Goal: Task Accomplishment & Management: Manage account settings

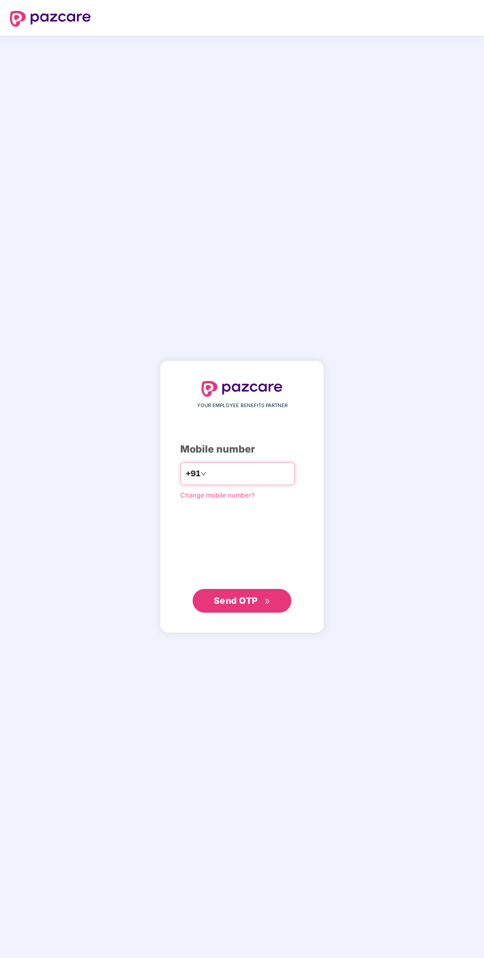
click at [269, 482] on input "number" at bounding box center [249, 474] width 81 height 16
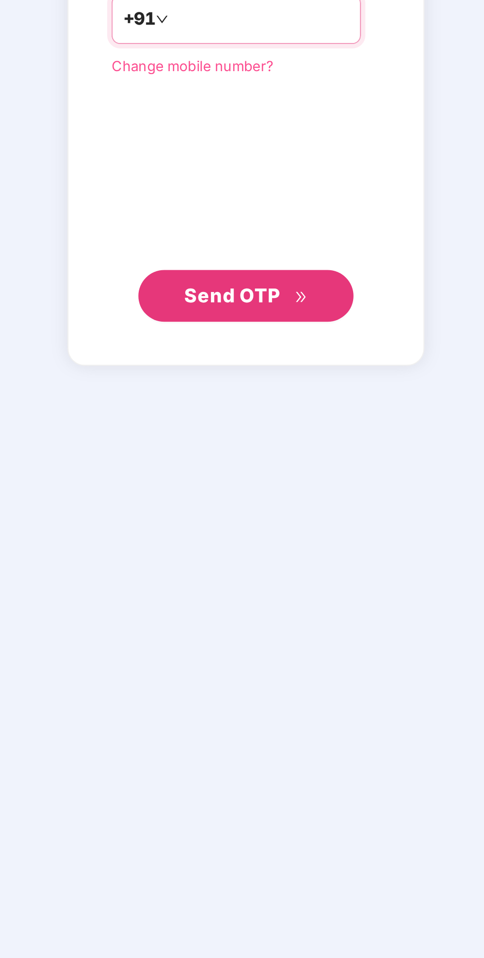
type input "**********"
click at [264, 605] on icon "double-right" at bounding box center [267, 602] width 6 height 6
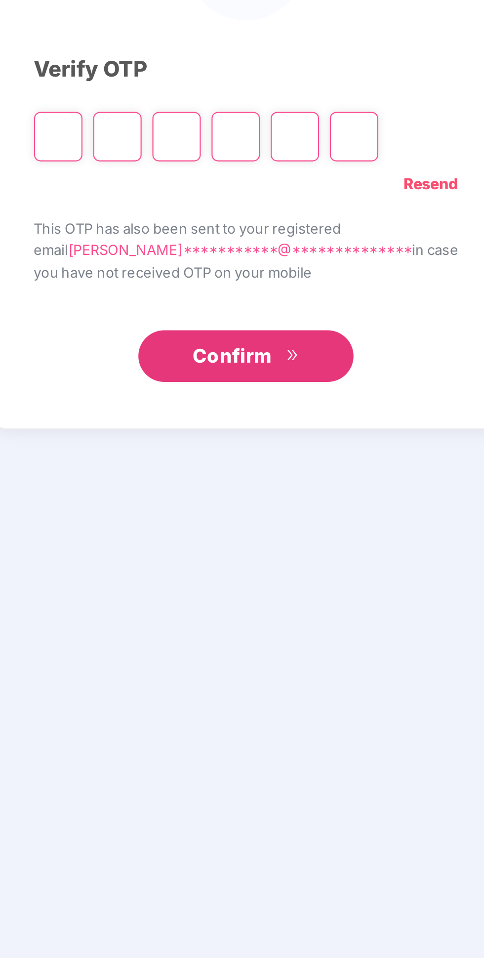
scroll to position [56, 0]
type input "*"
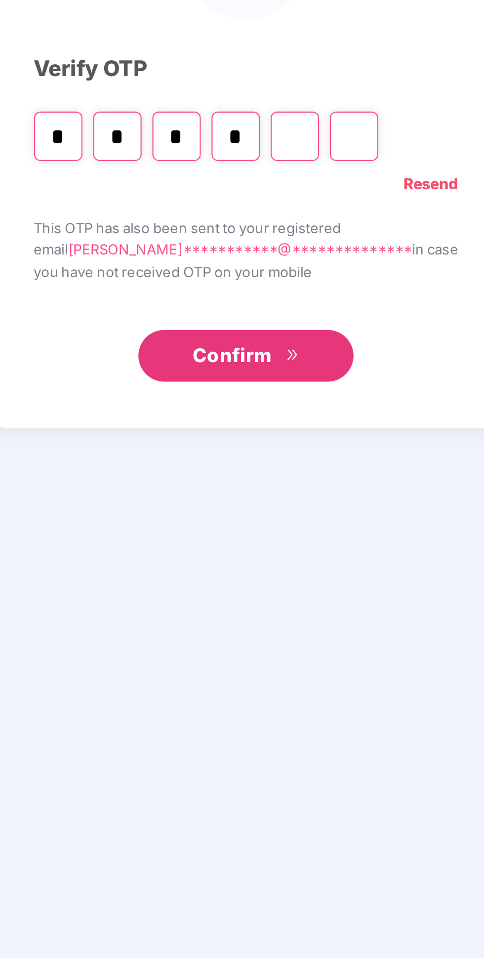
type input "*"
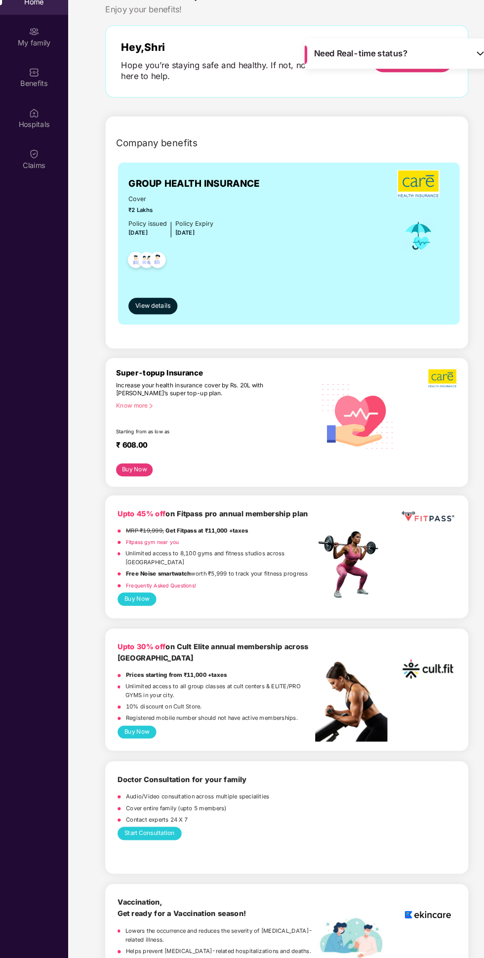
scroll to position [0, 0]
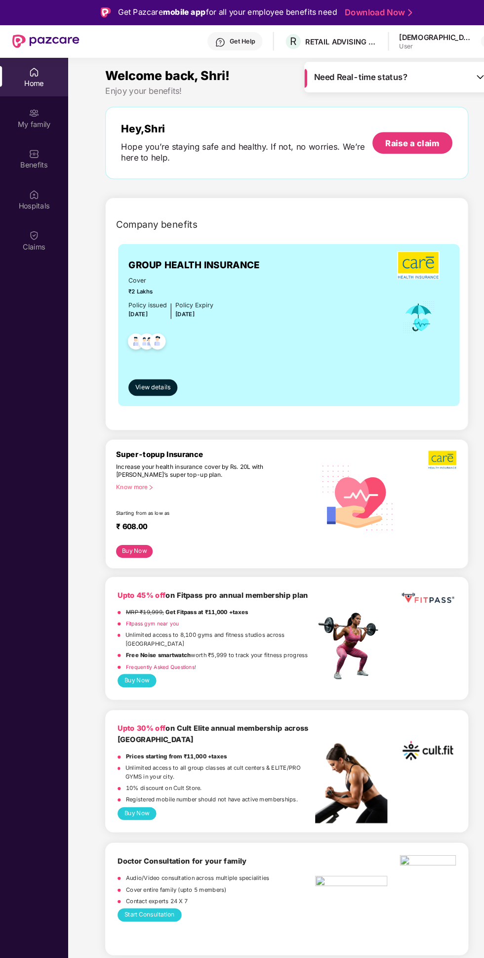
click at [42, 234] on div "Claims" at bounding box center [32, 236] width 65 height 10
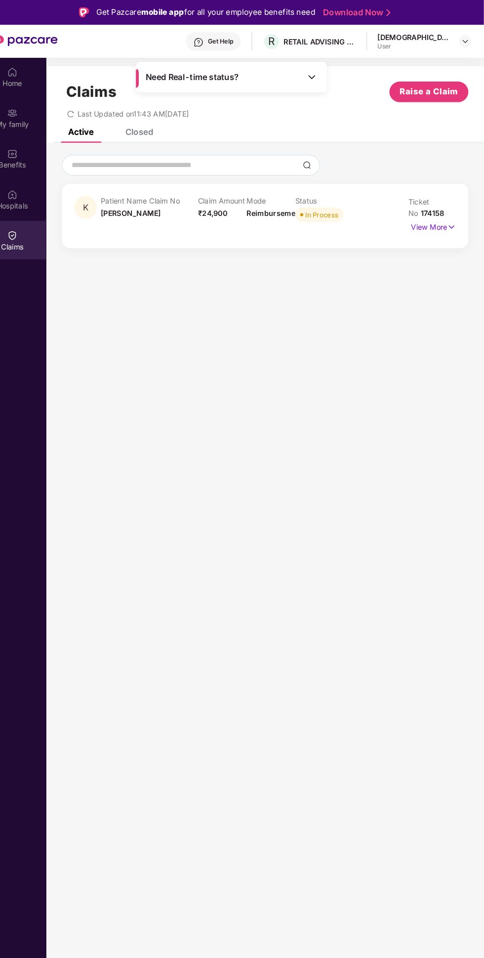
click at [453, 217] on img at bounding box center [453, 217] width 8 height 11
